Goal: Information Seeking & Learning: Learn about a topic

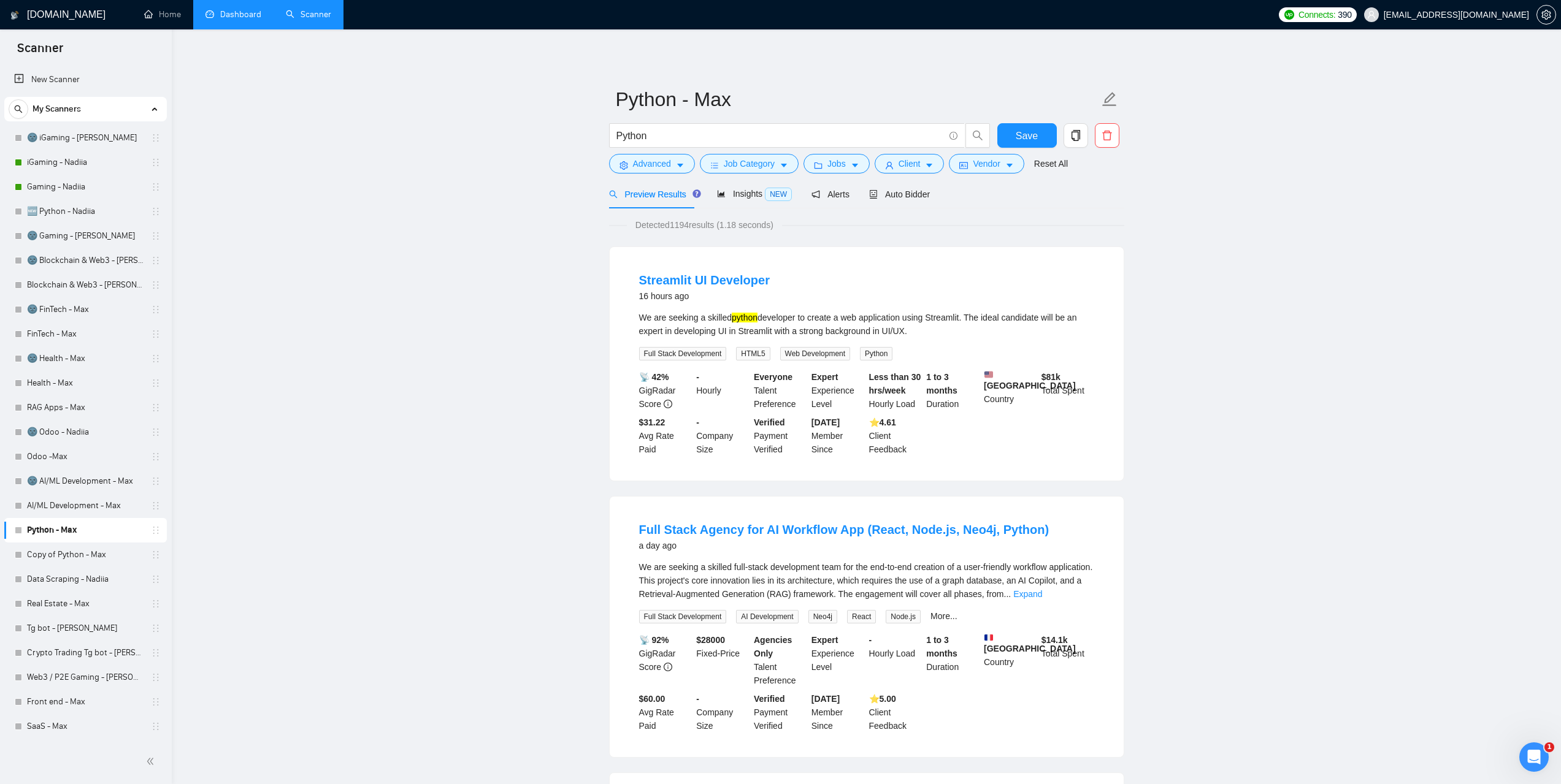
click at [241, 18] on link "Dashboard" at bounding box center [234, 14] width 56 height 11
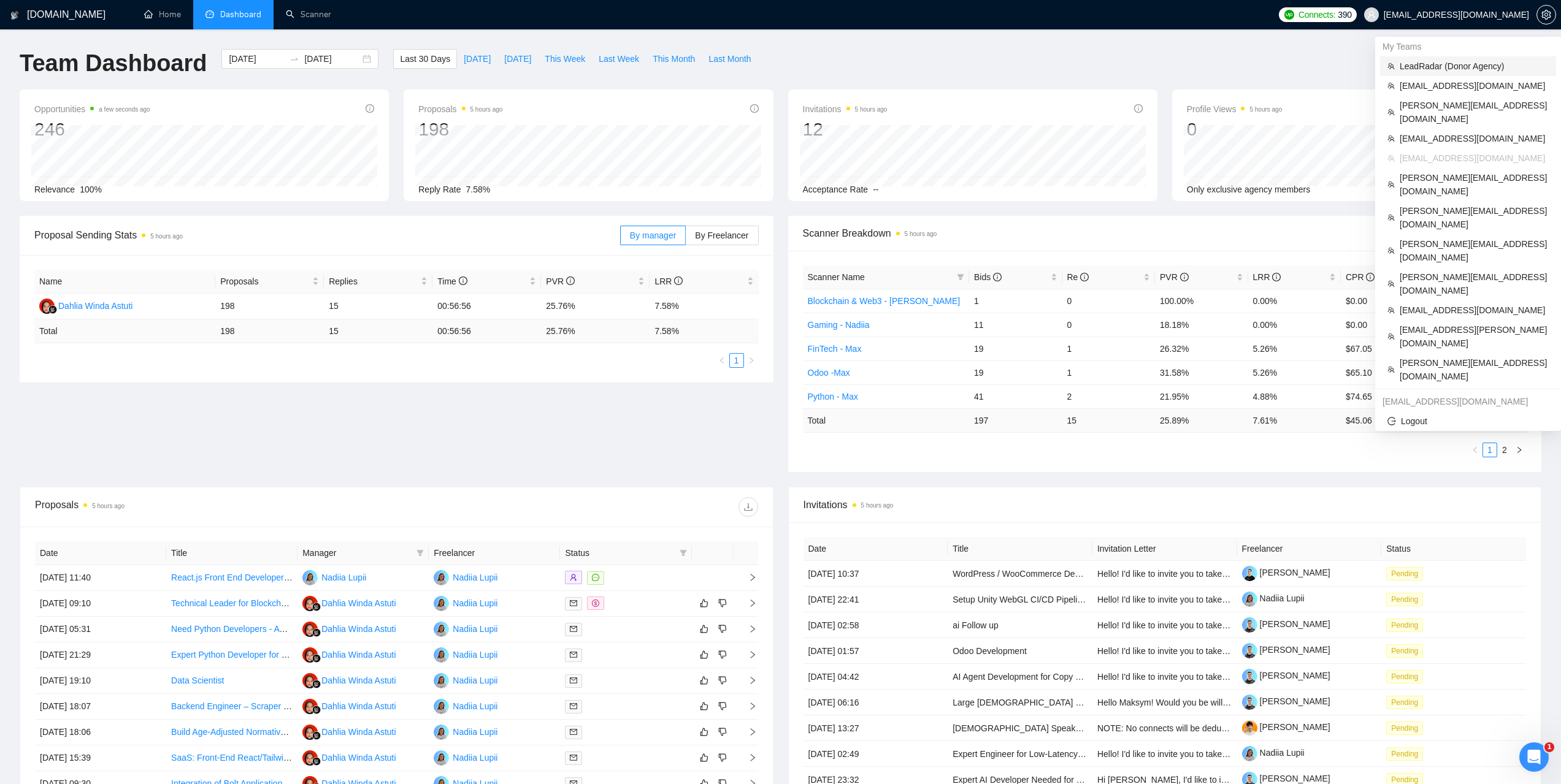
click at [1427, 63] on span "LeadRadar (Donor Agency)" at bounding box center [1474, 66] width 149 height 14
